Goal: Information Seeking & Learning: Learn about a topic

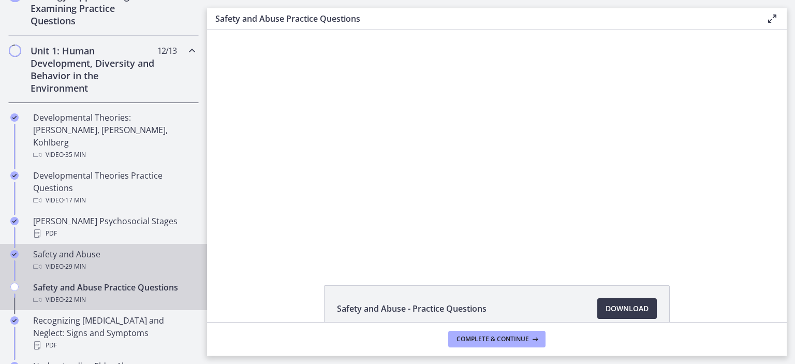
click at [90, 260] on div "Video · 29 min" at bounding box center [113, 266] width 161 height 12
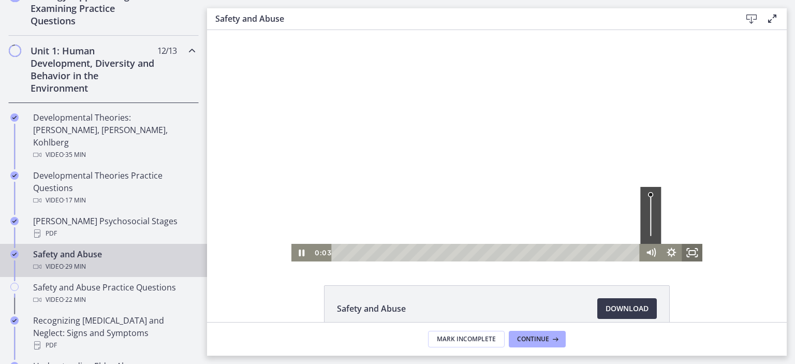
click at [687, 256] on icon "Fullscreen" at bounding box center [688, 256] width 2 height 2
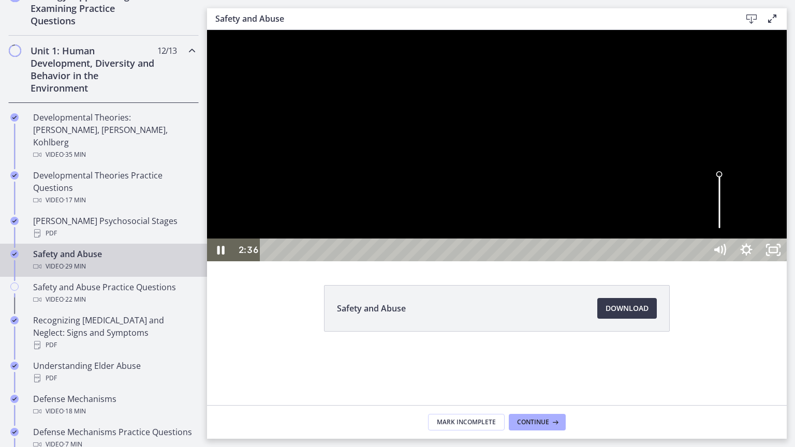
click at [733, 239] on div "Volume" at bounding box center [719, 202] width 27 height 74
click at [787, 261] on icon "Unfullscreen" at bounding box center [773, 250] width 27 height 23
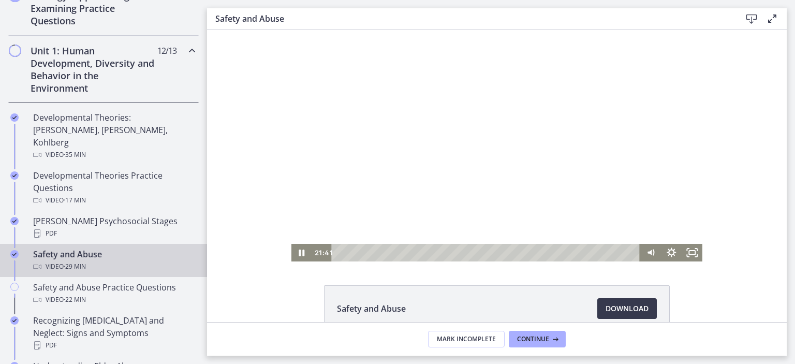
click at [472, 172] on div at bounding box center [496, 145] width 411 height 231
